Goal: Task Accomplishment & Management: Manage account settings

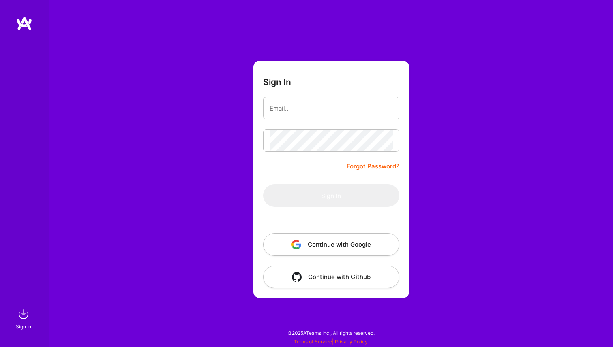
click at [303, 110] on input "email" at bounding box center [330, 108] width 123 height 21
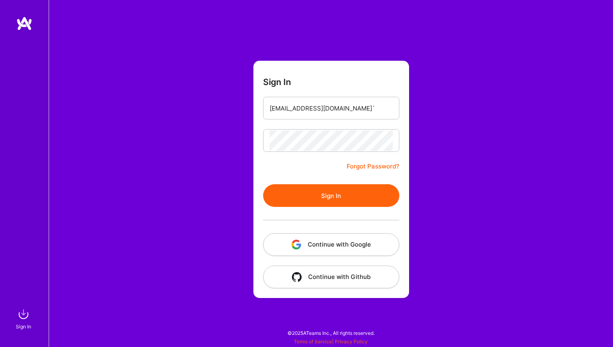
click at [358, 200] on button "Sign In" at bounding box center [331, 195] width 136 height 23
click at [357, 111] on input "[EMAIL_ADDRESS][DOMAIN_NAME]`" at bounding box center [330, 108] width 123 height 21
type input "[EMAIL_ADDRESS][DOMAIN_NAME]"
click at [331, 196] on button "Sign In" at bounding box center [331, 195] width 136 height 23
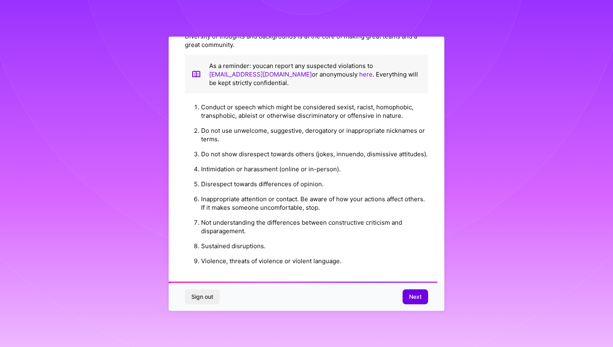
scroll to position [840, 0]
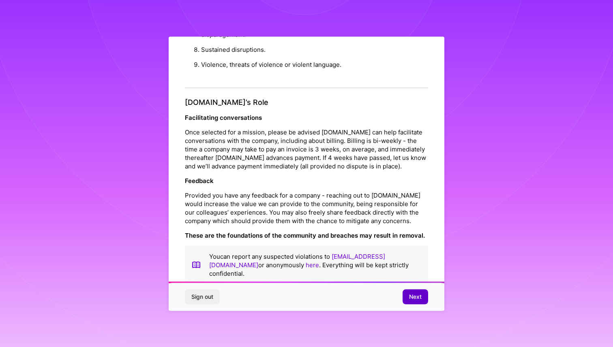
click at [412, 298] on span "Next" at bounding box center [415, 297] width 13 height 8
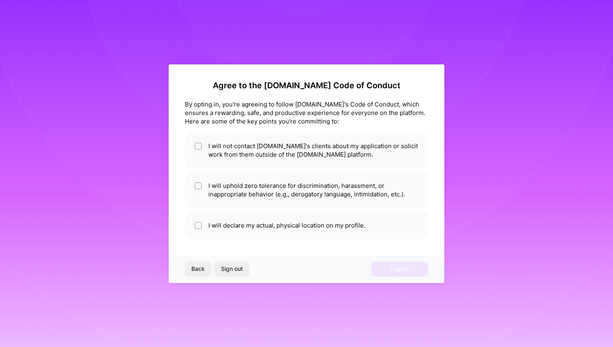
scroll to position [0, 0]
click at [198, 145] on input "checkbox" at bounding box center [199, 147] width 6 height 6
checkbox input "true"
click at [200, 186] on input "checkbox" at bounding box center [199, 187] width 6 height 6
checkbox input "true"
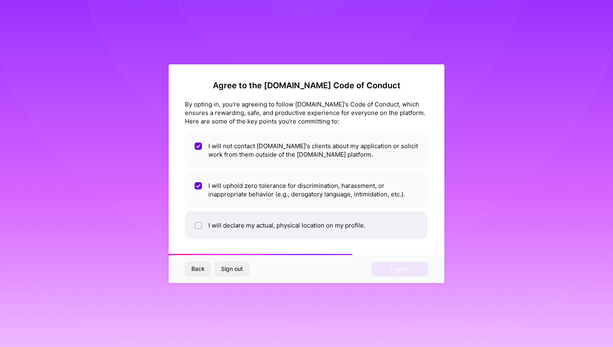
click at [198, 227] on input "checkbox" at bounding box center [199, 226] width 6 height 6
checkbox input "true"
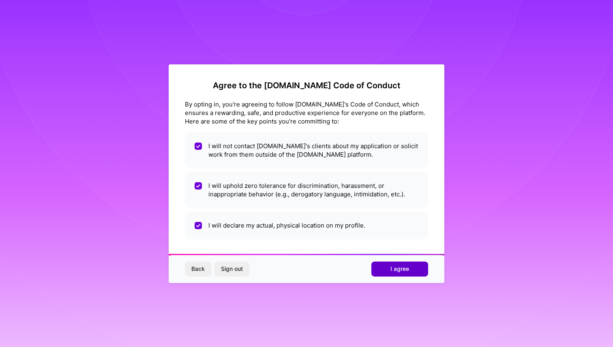
click at [408, 272] on span "I agree" at bounding box center [399, 269] width 19 height 8
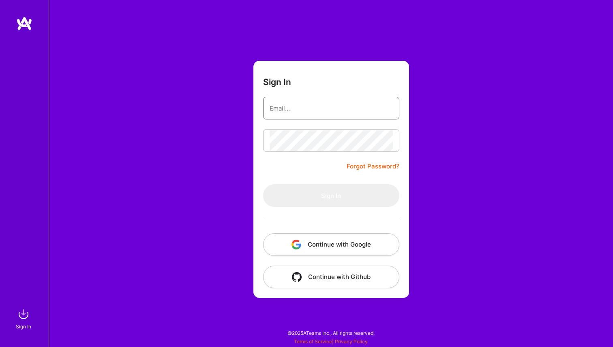
click at [288, 104] on input "email" at bounding box center [330, 108] width 123 height 21
type input "[EMAIL_ADDRESS][DOMAIN_NAME]"
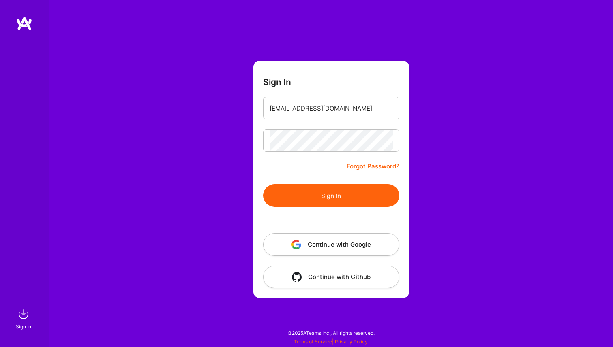
click at [354, 192] on button "Sign In" at bounding box center [331, 195] width 136 height 23
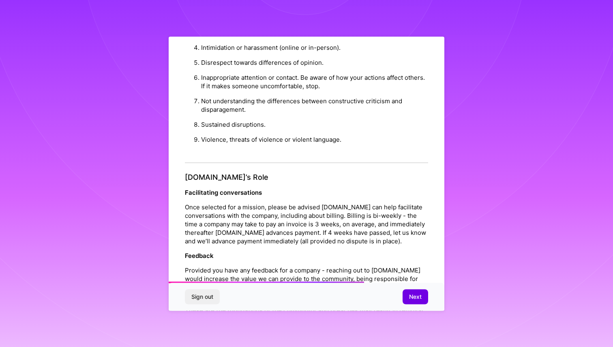
scroll to position [840, 0]
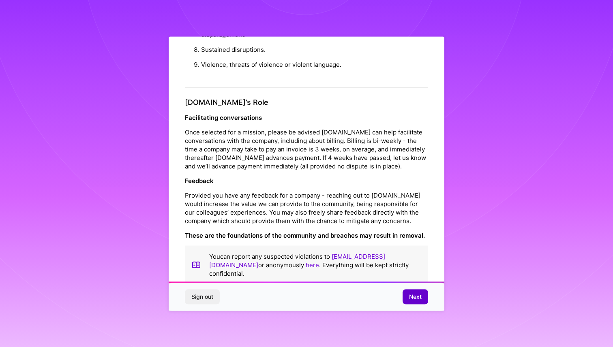
click at [415, 302] on button "Next" at bounding box center [415, 297] width 26 height 15
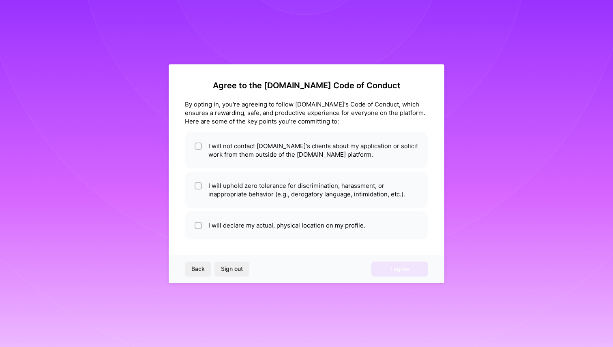
scroll to position [0, 0]
click at [196, 145] on input "checkbox" at bounding box center [199, 147] width 6 height 6
checkbox input "true"
click at [200, 184] on input "checkbox" at bounding box center [199, 187] width 6 height 6
checkbox input "true"
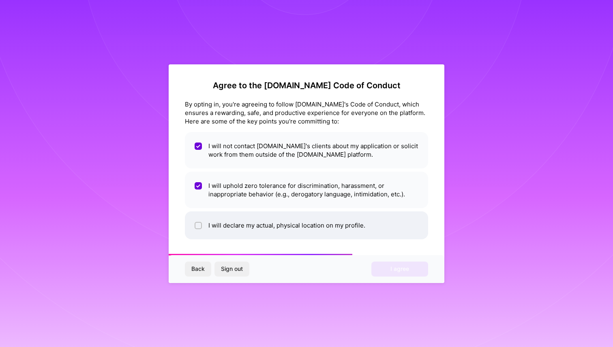
click at [201, 225] on input "checkbox" at bounding box center [199, 226] width 6 height 6
checkbox input "true"
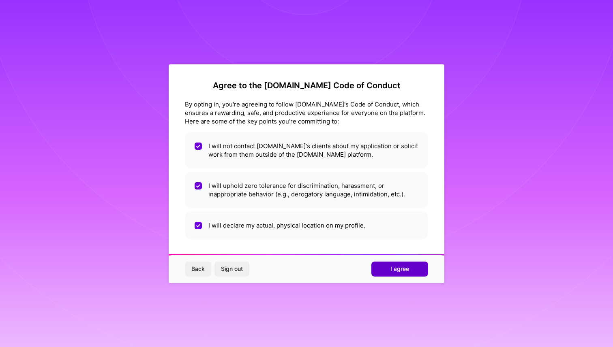
click at [410, 272] on button "I agree" at bounding box center [399, 269] width 57 height 15
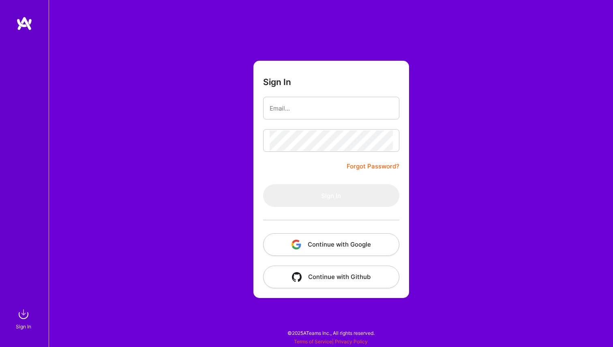
click at [19, 21] on img at bounding box center [24, 23] width 16 height 15
click at [344, 108] on input "email" at bounding box center [330, 108] width 123 height 21
type input "nemga3@gmail.com"
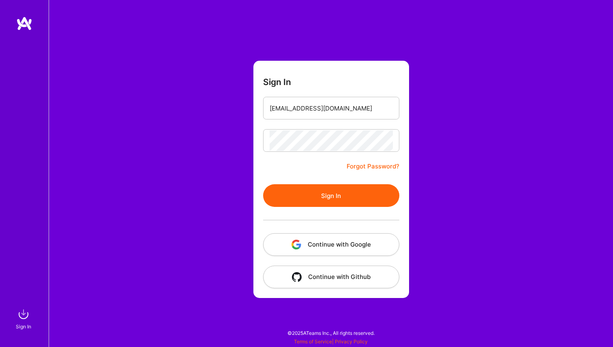
click at [327, 201] on button "Sign In" at bounding box center [331, 195] width 136 height 23
